Goal: Task Accomplishment & Management: Manage account settings

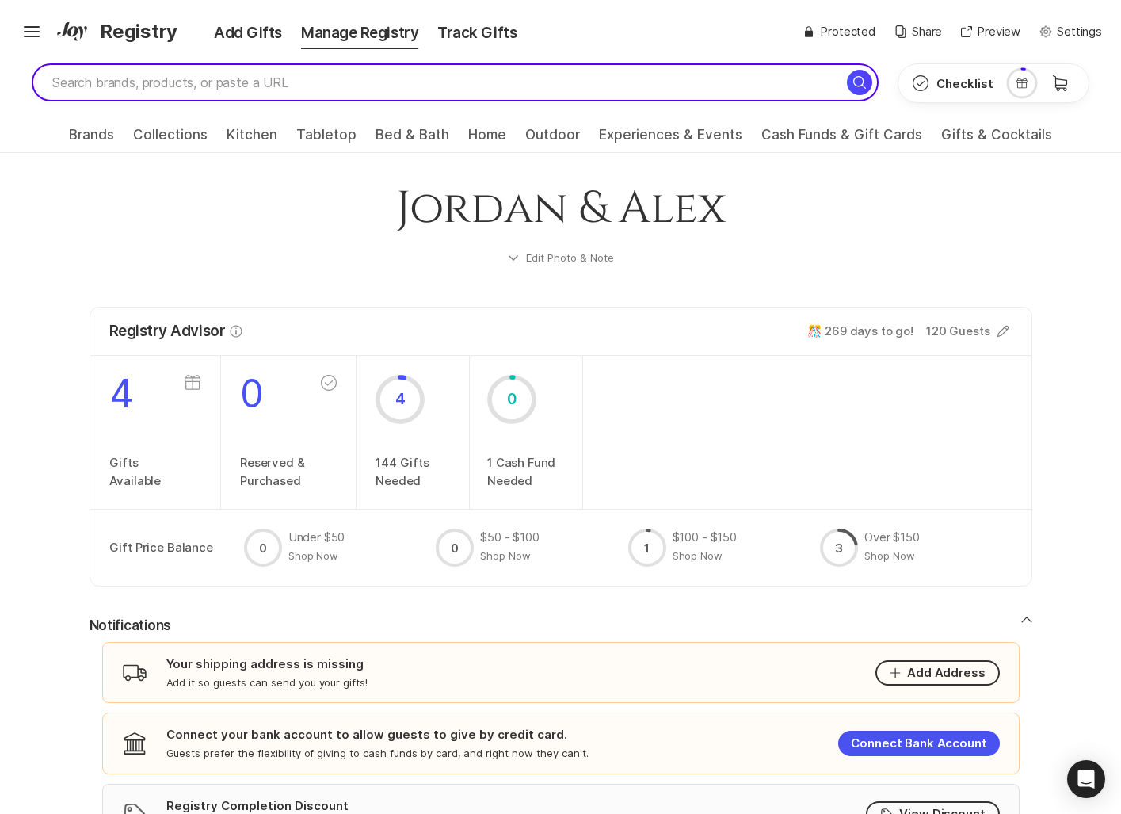
click at [116, 85] on input "search" at bounding box center [455, 82] width 847 height 38
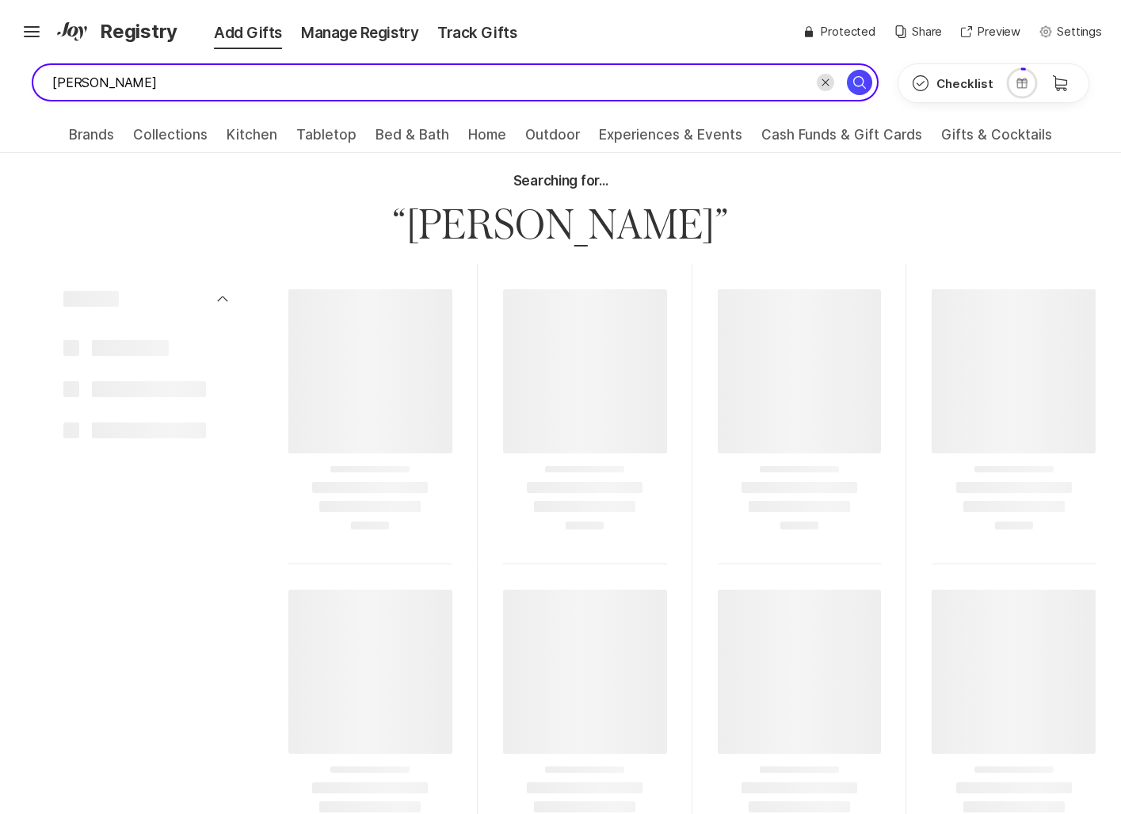
click at [85, 90] on input "rice booker" at bounding box center [455, 82] width 847 height 38
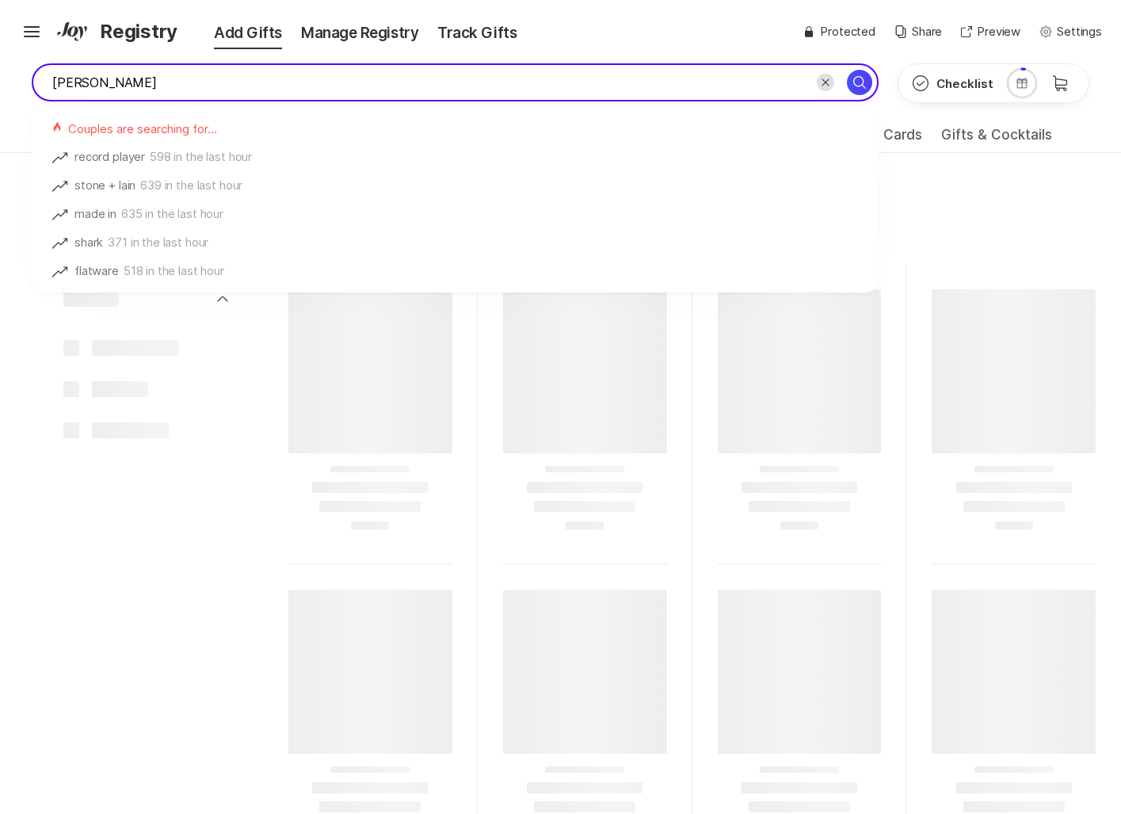
click at [85, 85] on input "rice booker" at bounding box center [455, 82] width 847 height 38
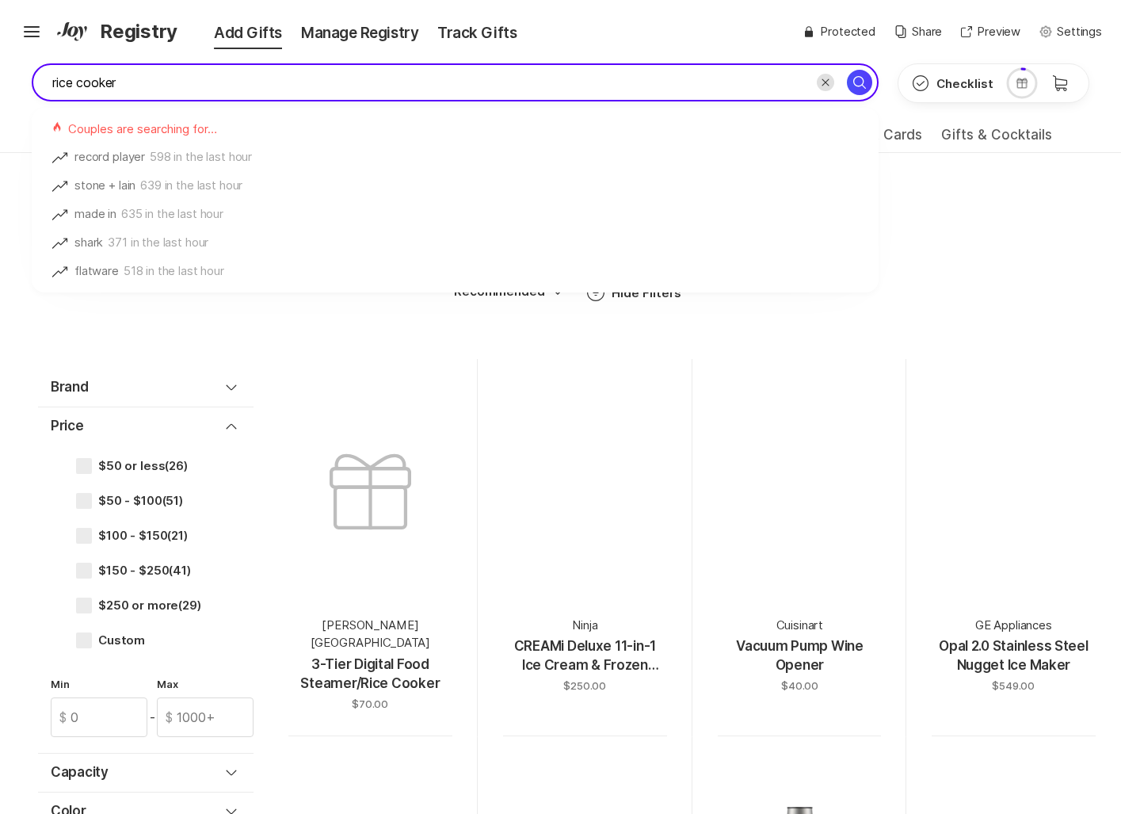
type input "rice cooker"
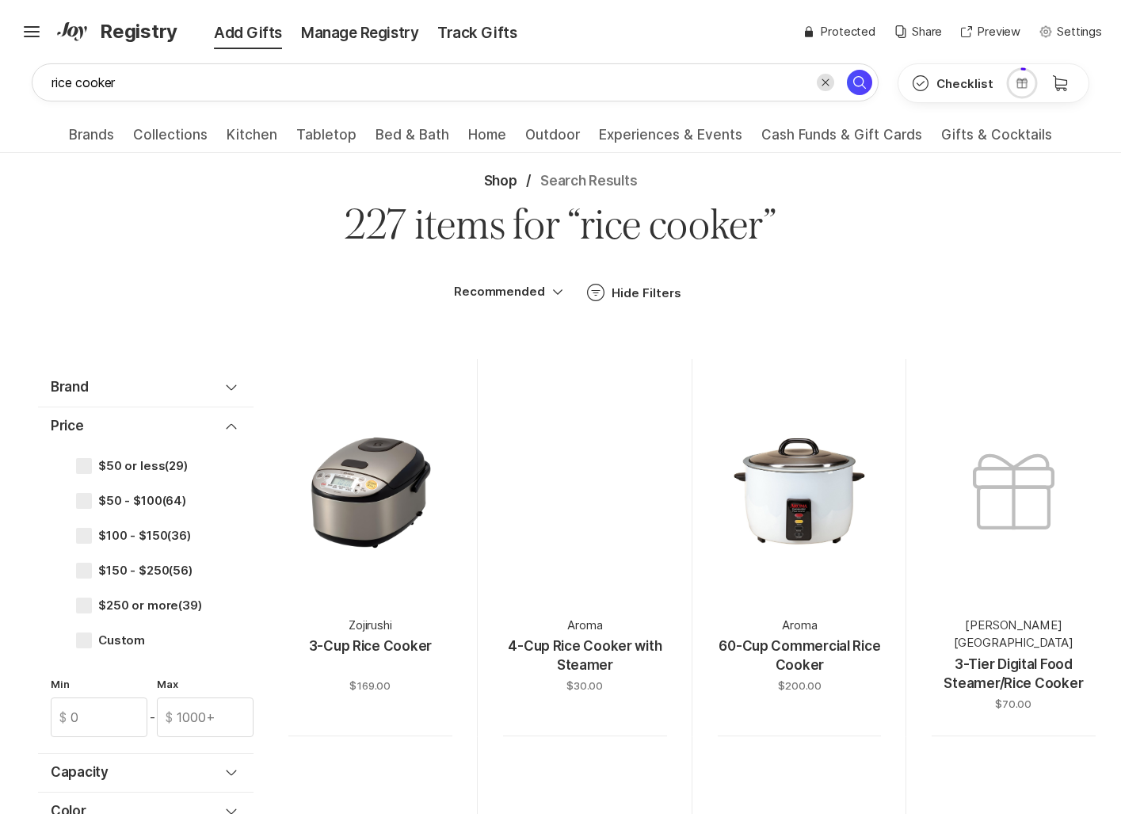
drag, startPoint x: 158, startPoint y: 494, endPoint x: 349, endPoint y: 493, distance: 191.7
click at [161, 494] on span "$50 - $100 (64)" at bounding box center [142, 501] width 88 height 14
click at [76, 501] on input "$50 - $100 (64)" at bounding box center [75, 501] width 1 height 1
checkbox input "true"
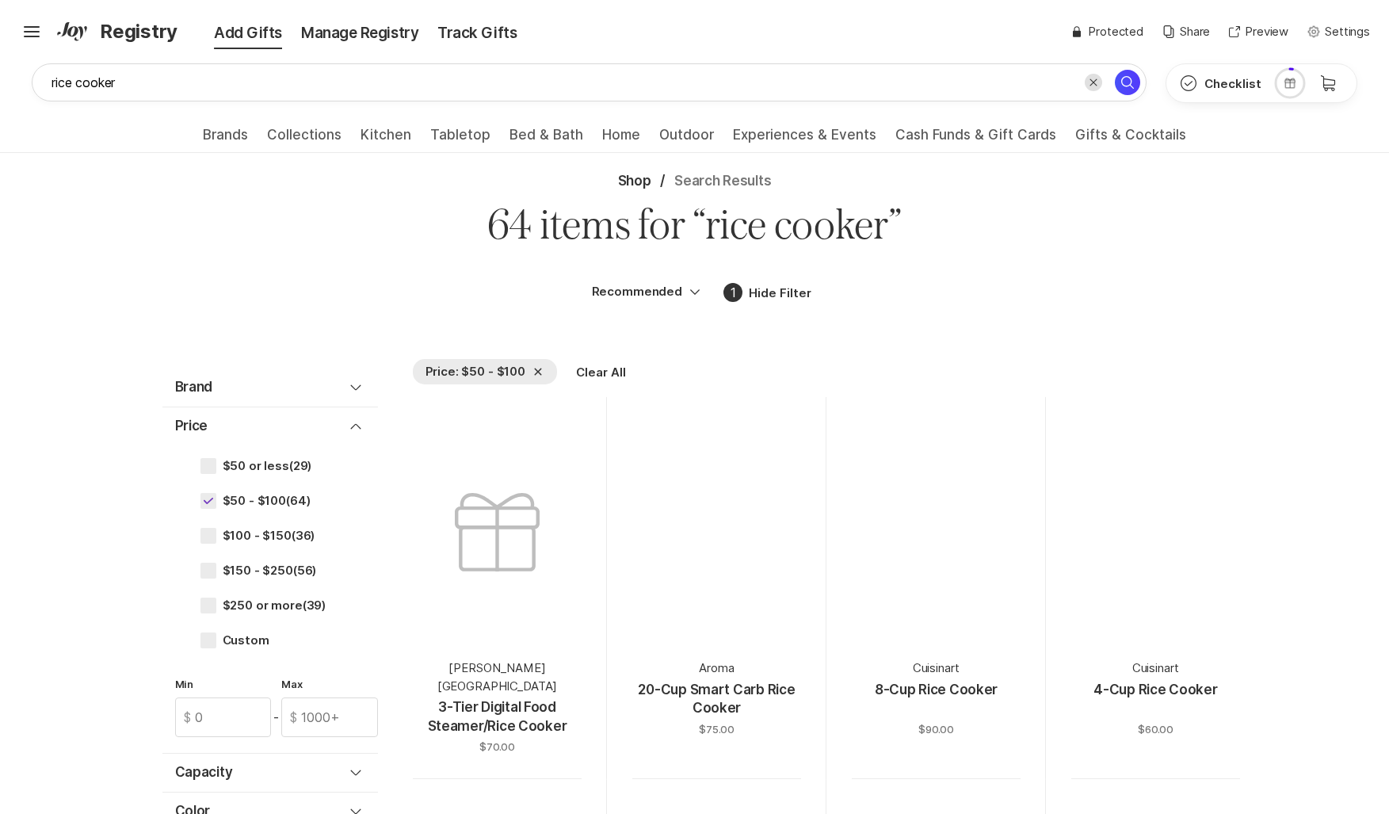
click at [105, 32] on span "Registry" at bounding box center [139, 31] width 78 height 29
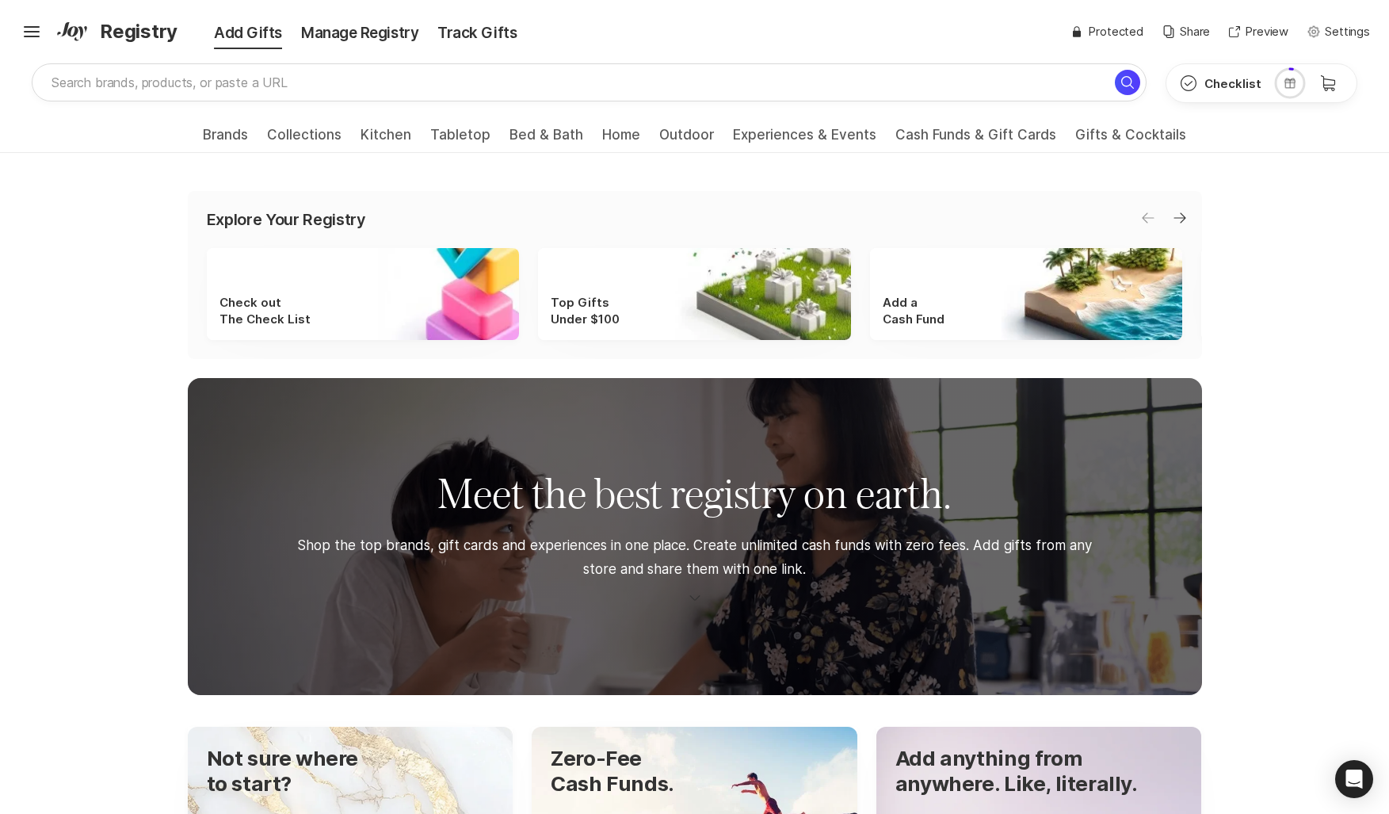
click at [62, 30] on icon at bounding box center [72, 31] width 30 height 19
click at [74, 32] on icon at bounding box center [67, 29] width 21 height 14
click at [75, 31] on icon at bounding box center [67, 29] width 21 height 14
click at [78, 32] on icon at bounding box center [72, 31] width 30 height 19
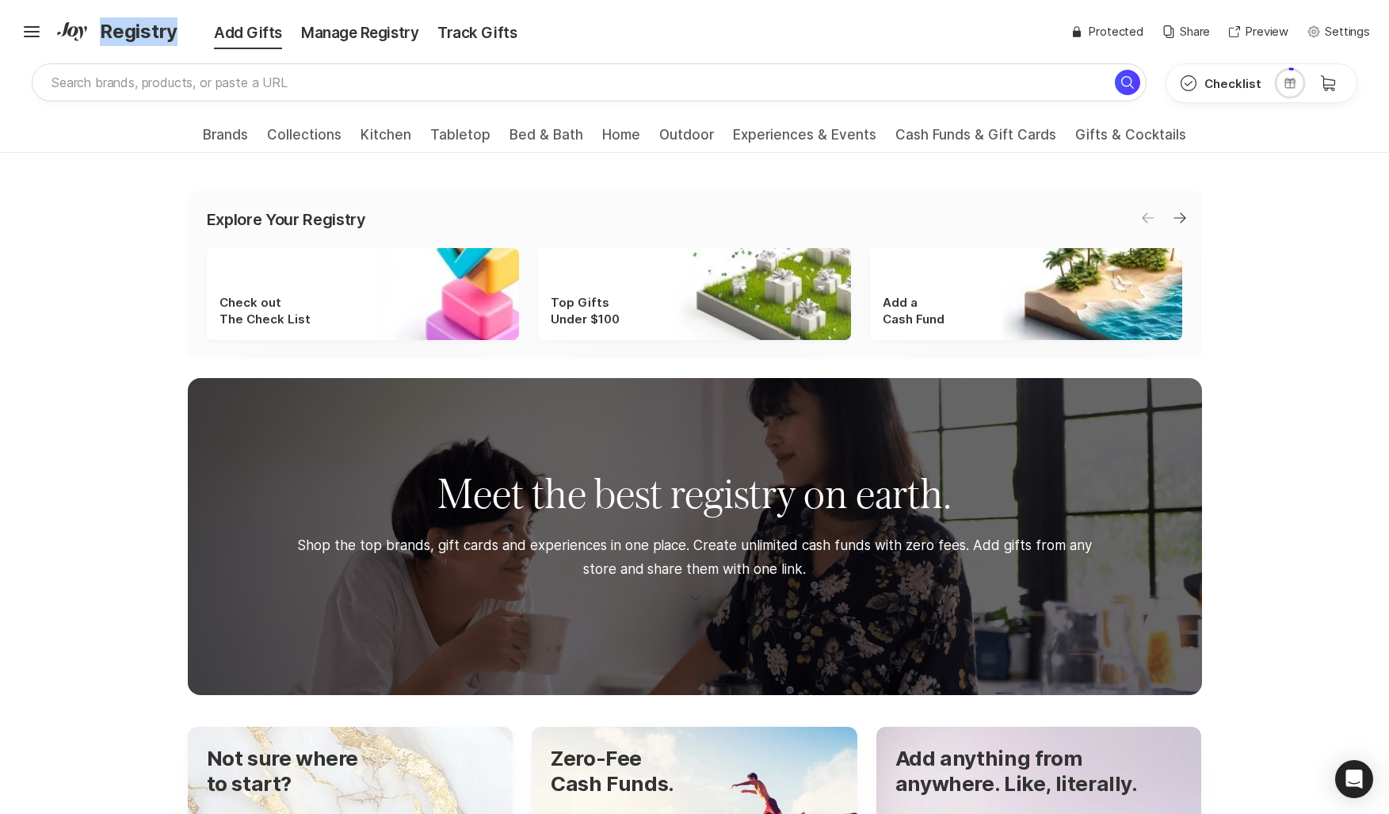
click at [78, 32] on icon at bounding box center [72, 31] width 30 height 19
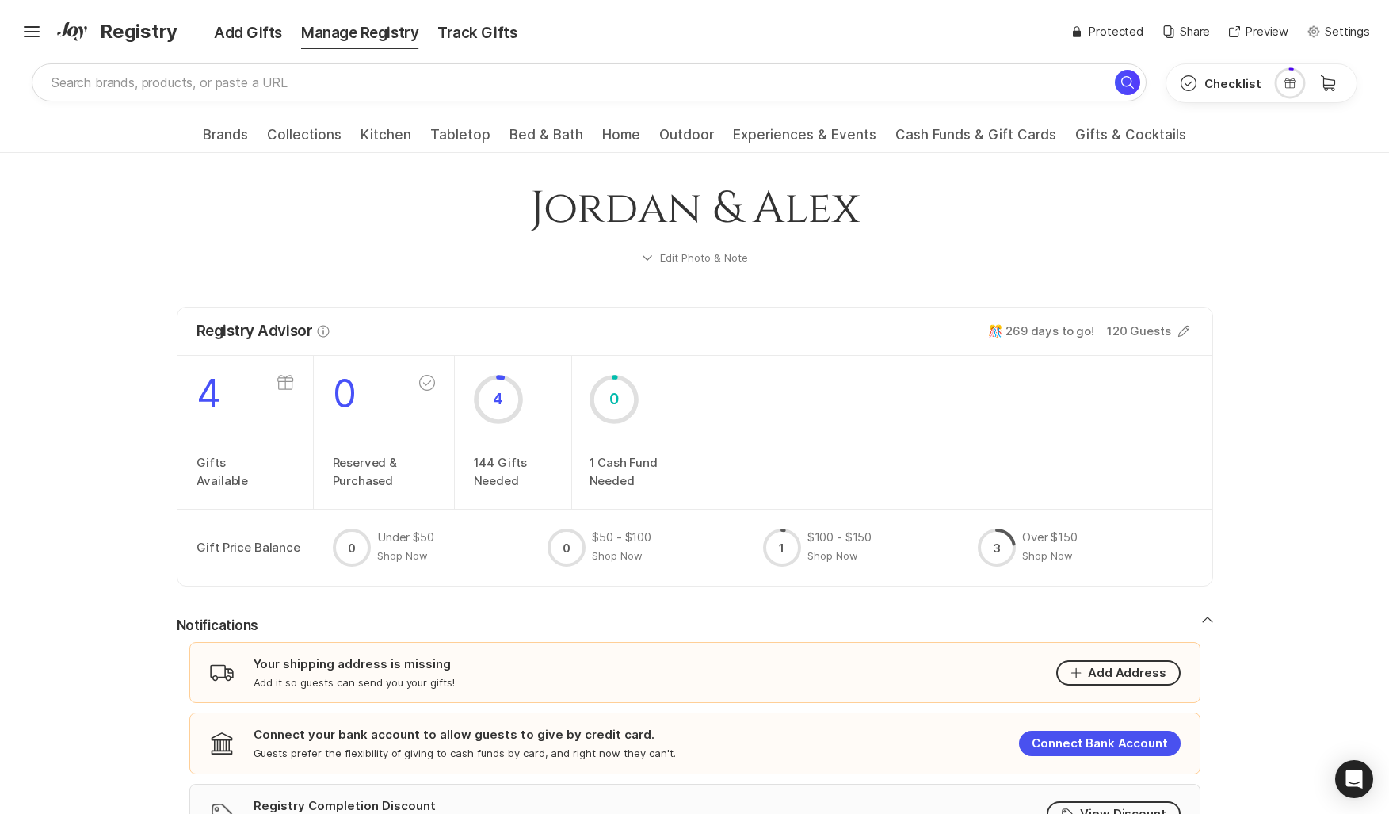
click at [133, 46] on div "Hamburger ✨ Link copied! Share it with gift givers so they can shop in one plac…" at bounding box center [694, 31] width 1389 height 63
click at [131, 36] on span "Registry" at bounding box center [139, 31] width 78 height 29
click at [63, 34] on icon at bounding box center [67, 29] width 21 height 14
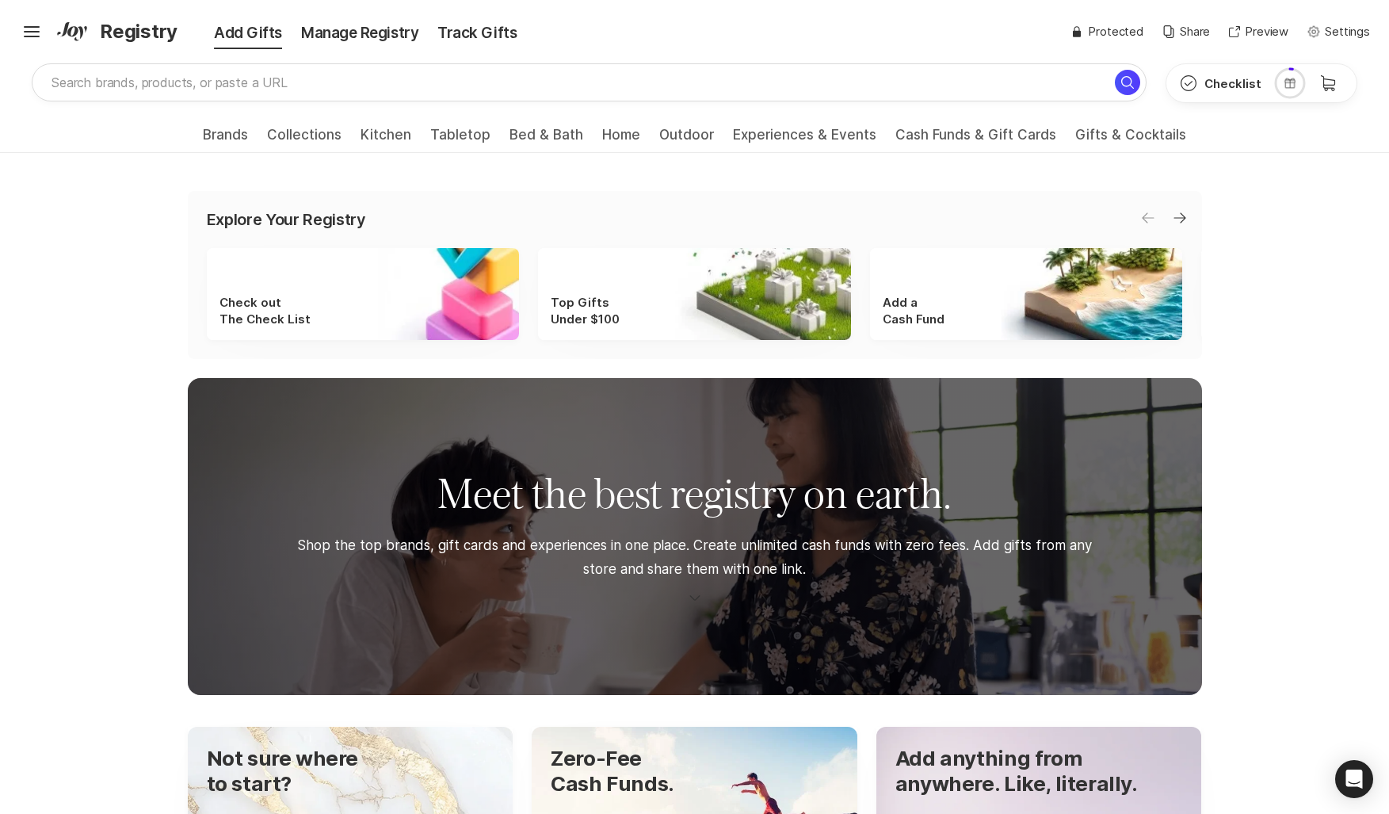
click at [64, 32] on icon at bounding box center [67, 29] width 21 height 14
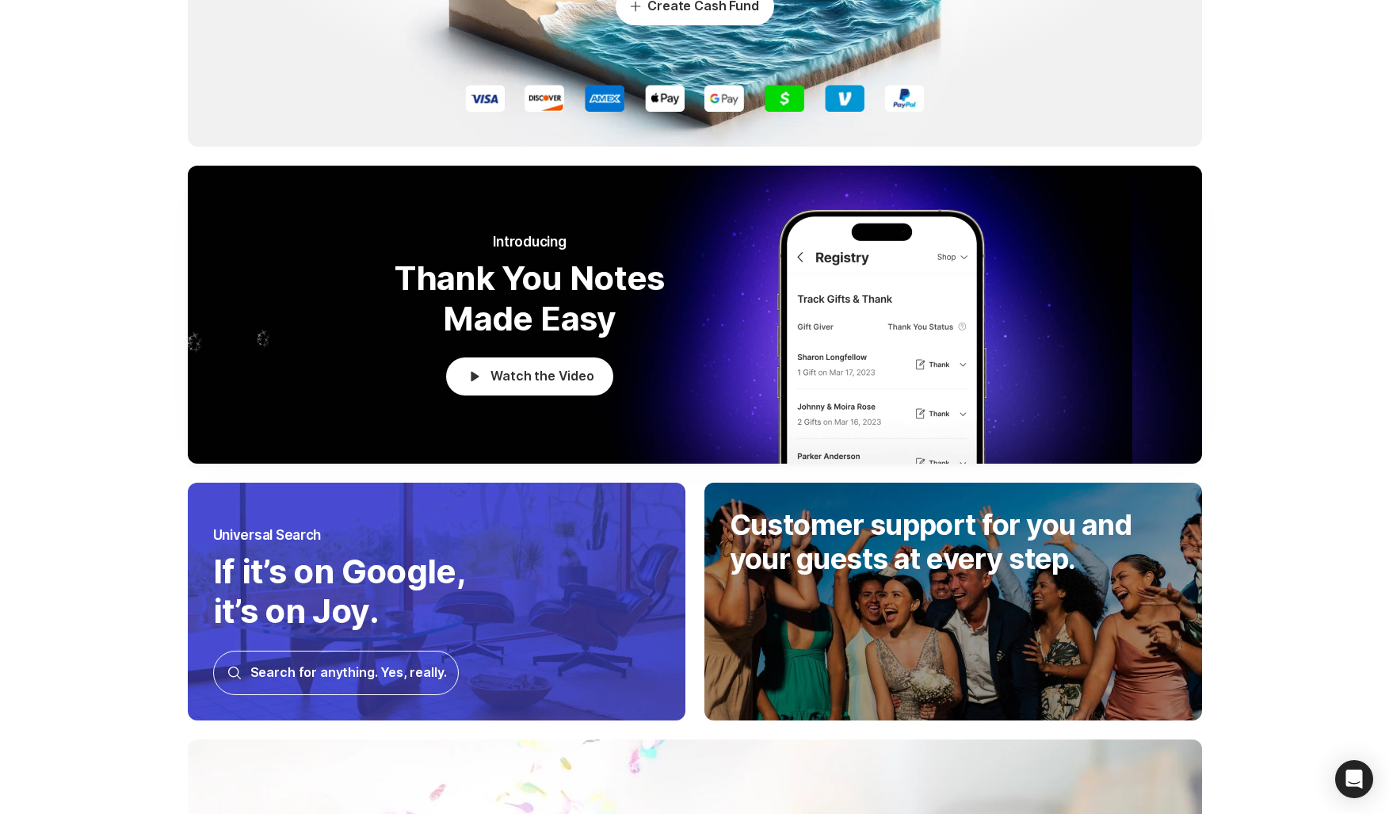
scroll to position [4762, 0]
